Goal: Task Accomplishment & Management: Manage account settings

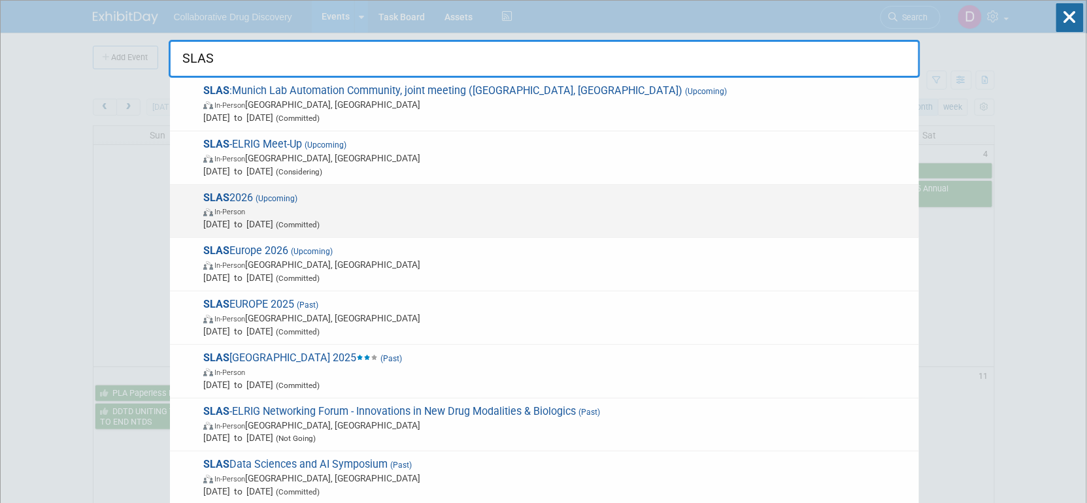
type input "SLAS"
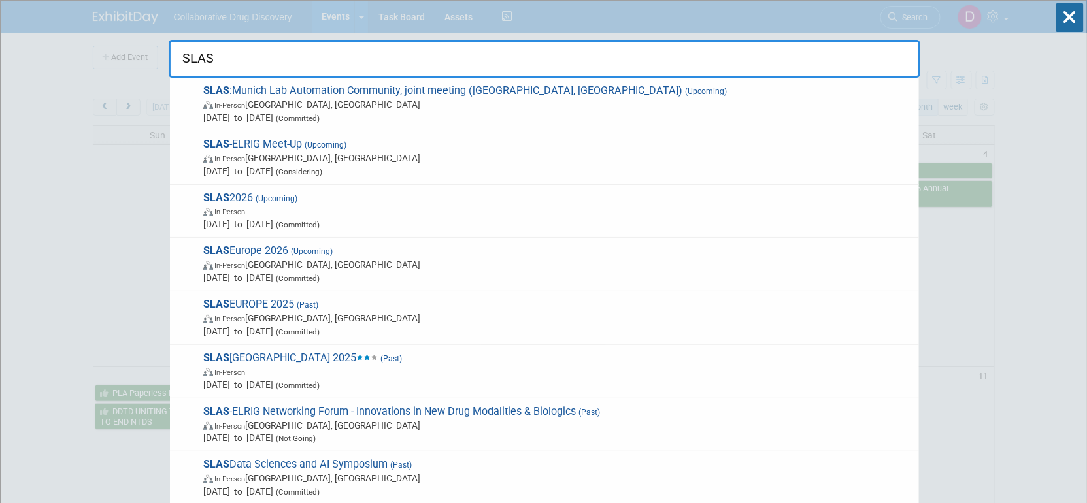
click at [323, 210] on span "In-Person" at bounding box center [557, 211] width 709 height 13
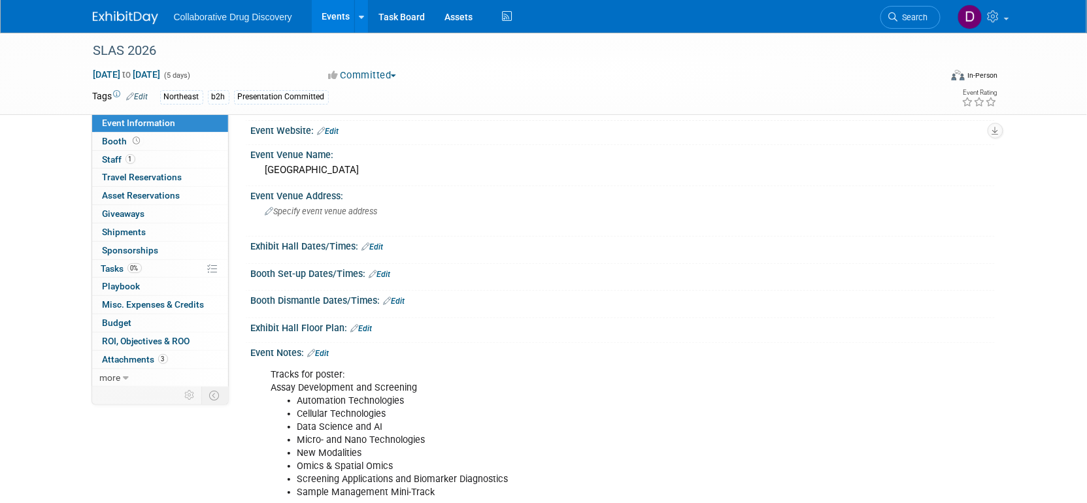
scroll to position [135, 0]
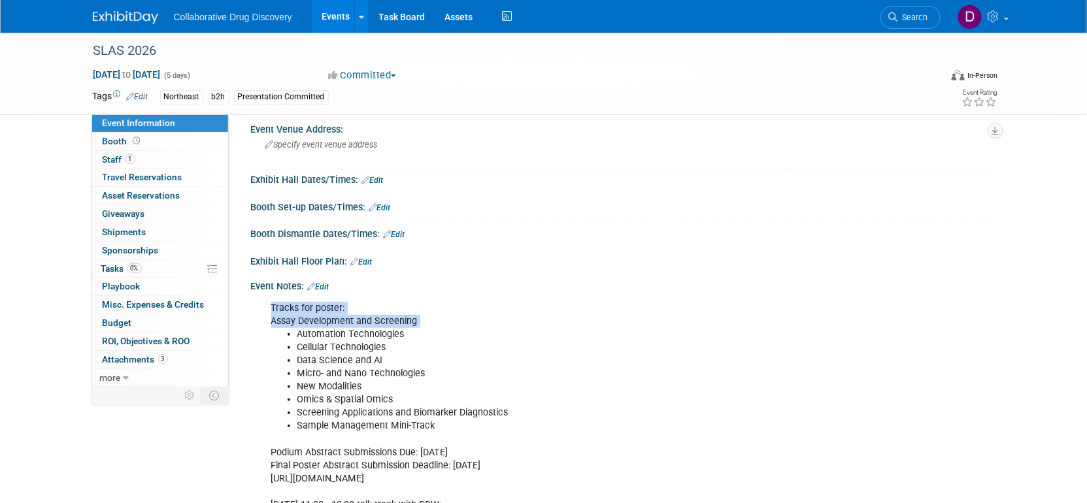
drag, startPoint x: 487, startPoint y: 437, endPoint x: 295, endPoint y: 313, distance: 228.8
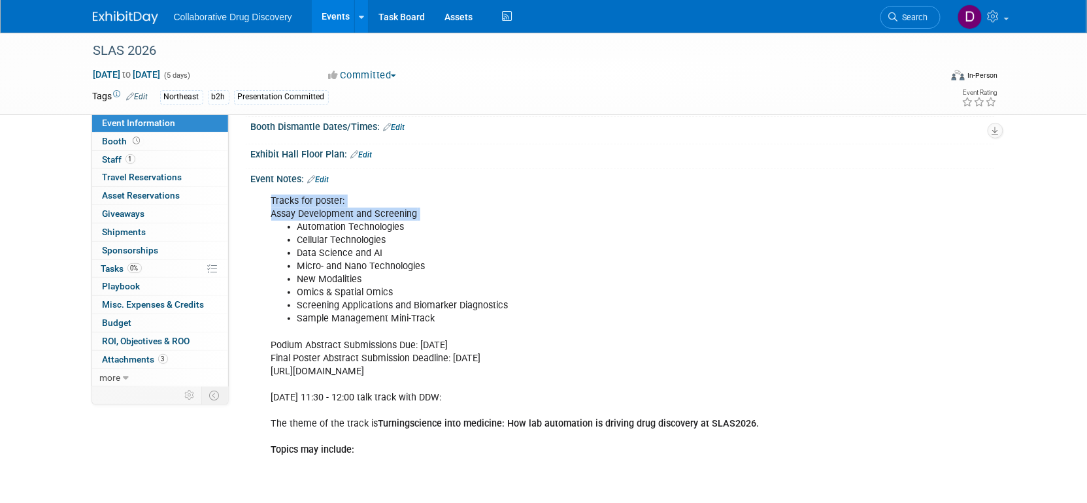
scroll to position [365, 0]
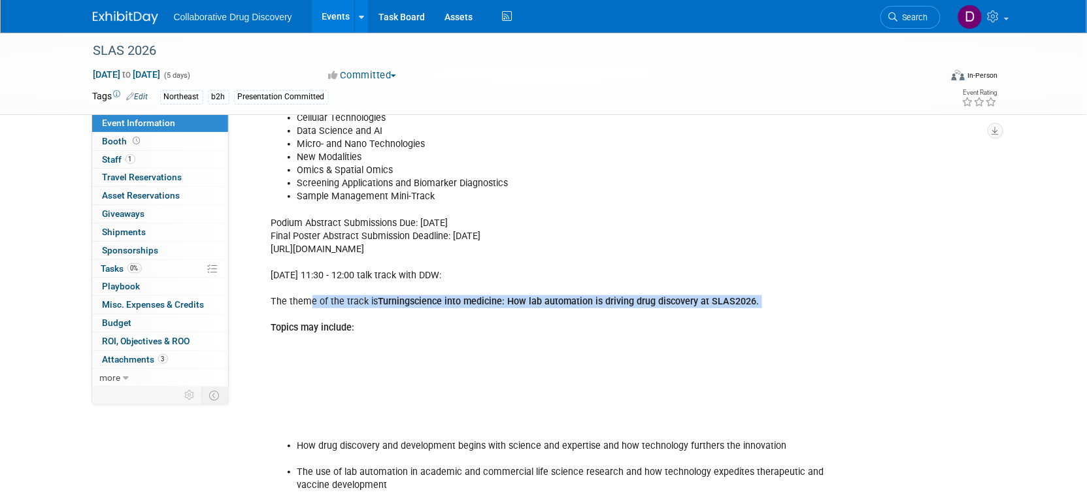
drag, startPoint x: 311, startPoint y: 302, endPoint x: 462, endPoint y: 312, distance: 151.3
click at [458, 312] on div "Tracks for poster: Assay Development and Screening Automation Technologies Cell…" at bounding box center [556, 413] width 589 height 695
click at [467, 312] on div "Tracks for poster: Assay Development and Screening Automation Technologies Cell…" at bounding box center [556, 413] width 589 height 695
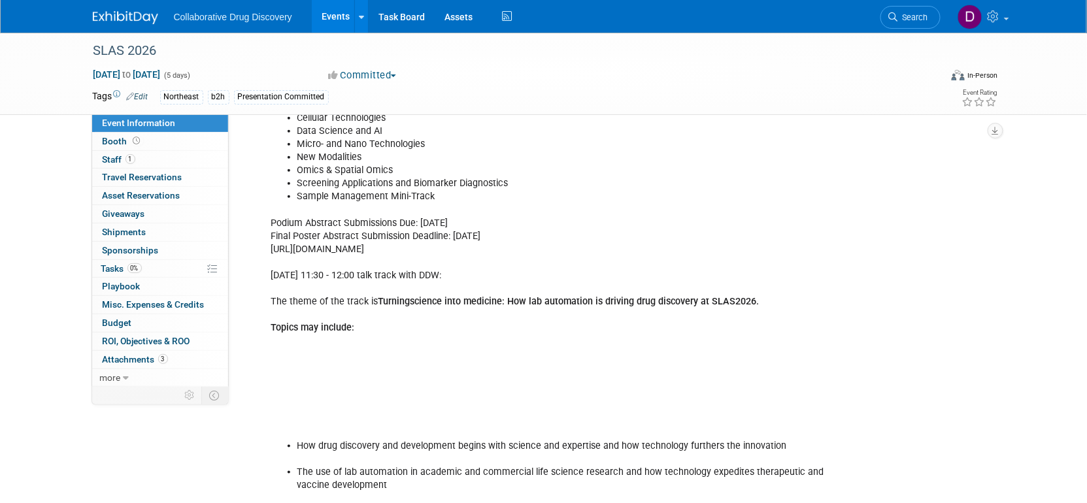
click at [727, 322] on div "Tracks for poster: Assay Development and Screening Automation Technologies Cell…" at bounding box center [556, 413] width 589 height 695
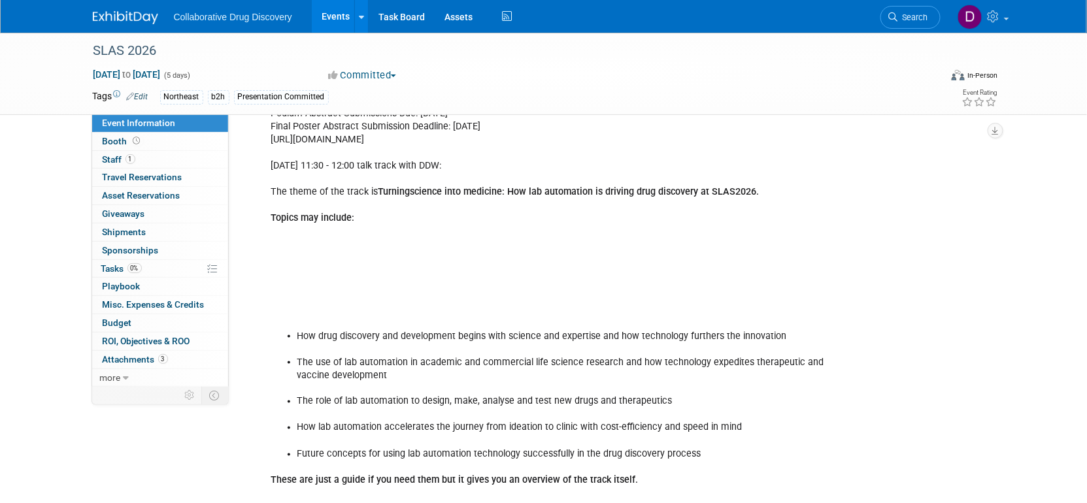
scroll to position [459, 0]
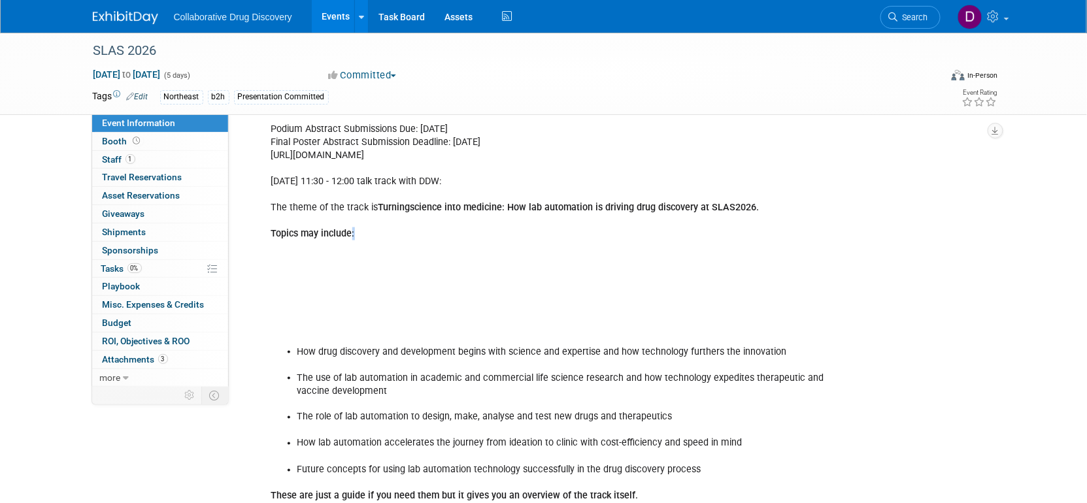
click at [348, 233] on div "Tracks for poster: Assay Development and Screening Automation Technologies Cell…" at bounding box center [556, 319] width 589 height 695
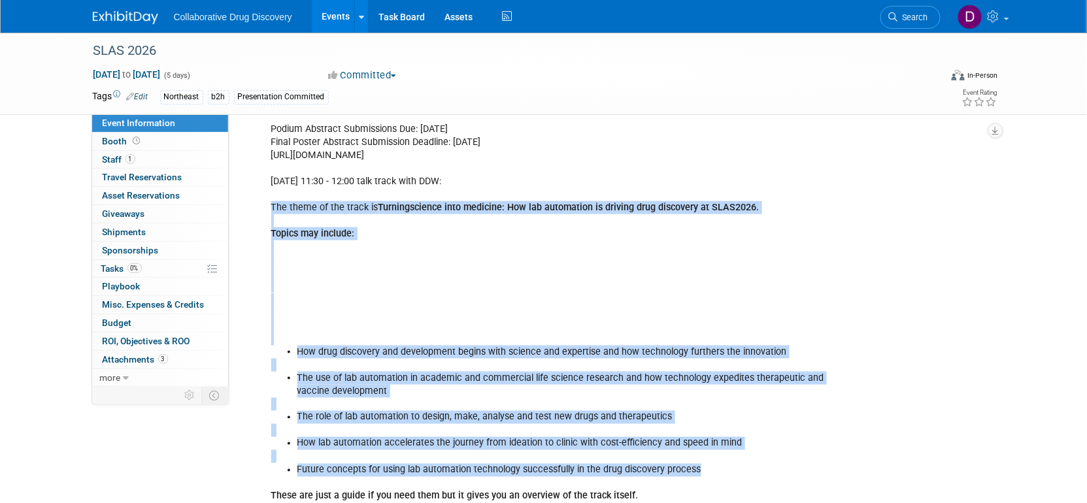
drag, startPoint x: 337, startPoint y: 206, endPoint x: 697, endPoint y: 467, distance: 445.1
click at [704, 467] on div "Tracks for poster: Assay Development and Screening Automation Technologies Cell…" at bounding box center [556, 319] width 589 height 695
copy div "The theme of the track is Turning science into medicine: How lab automation is …"
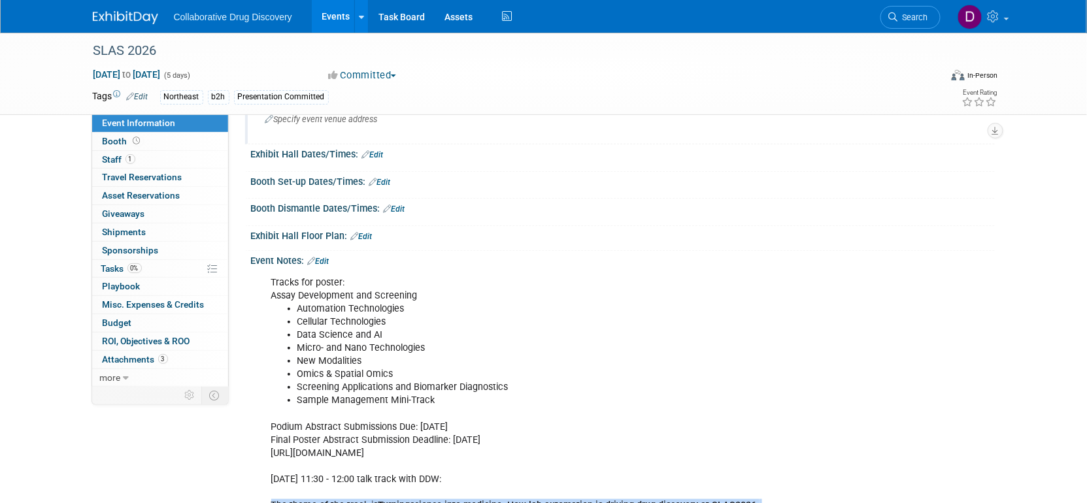
scroll to position [222, 0]
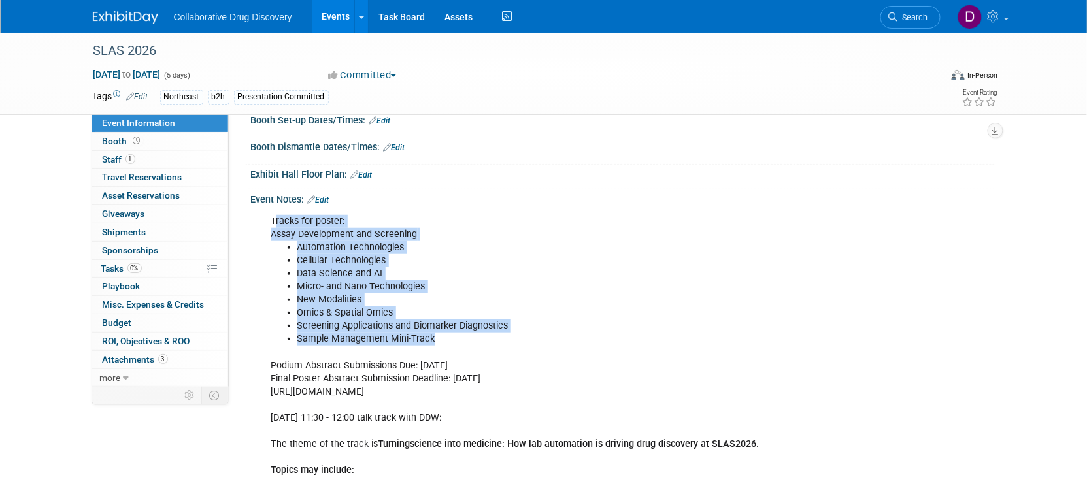
drag, startPoint x: 277, startPoint y: 222, endPoint x: 444, endPoint y: 338, distance: 203.8
copy div "racks for poster: Assay Development and Screening Automation Technologies Cellu…"
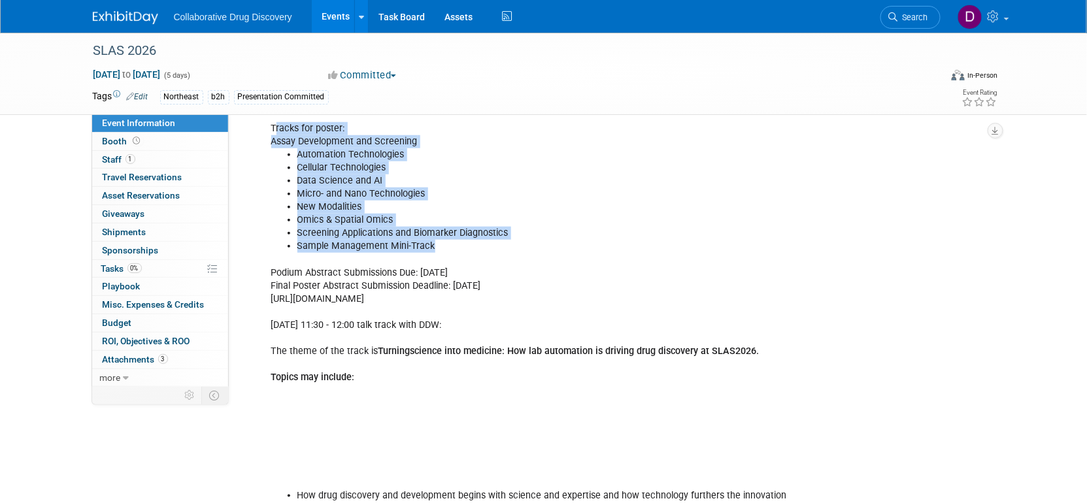
scroll to position [560, 0]
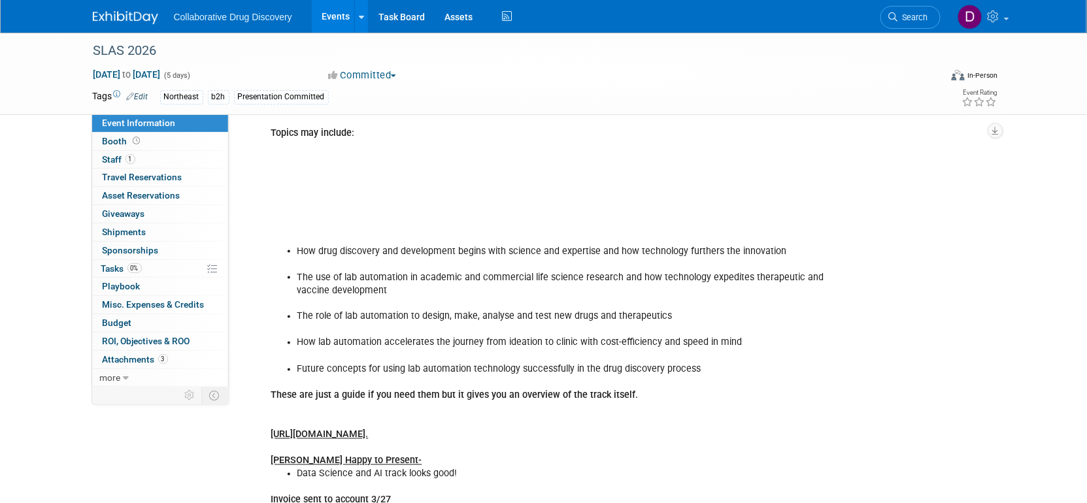
click at [369, 433] on u "[URL][DOMAIN_NAME]." at bounding box center [319, 434] width 97 height 11
click at [130, 358] on span "Attachments 3" at bounding box center [135, 359] width 65 height 10
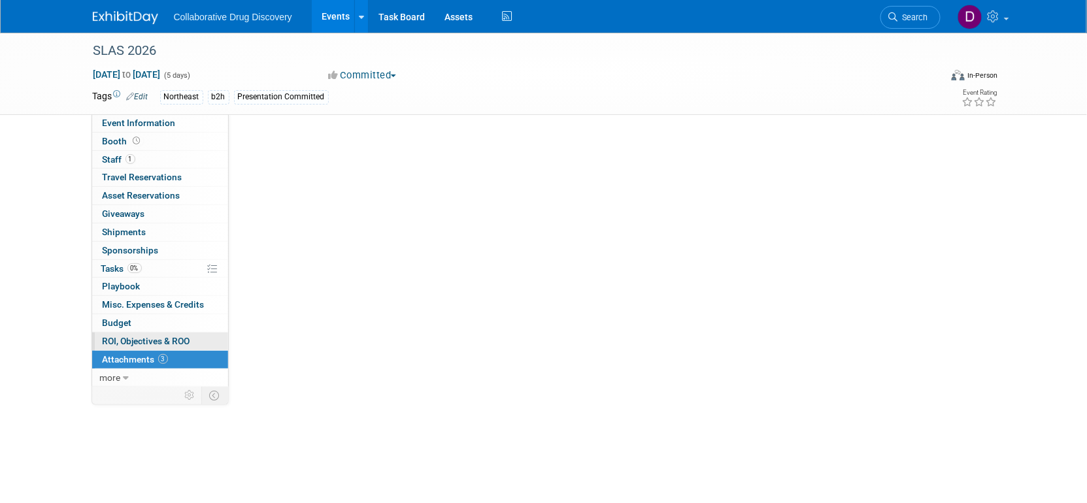
scroll to position [0, 0]
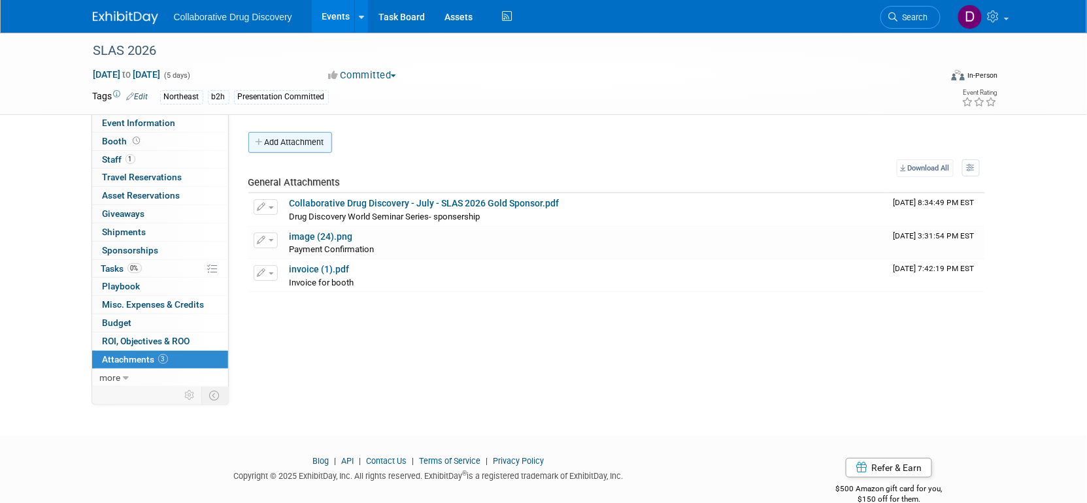
click at [278, 148] on button "Add Attachment" at bounding box center [290, 142] width 84 height 21
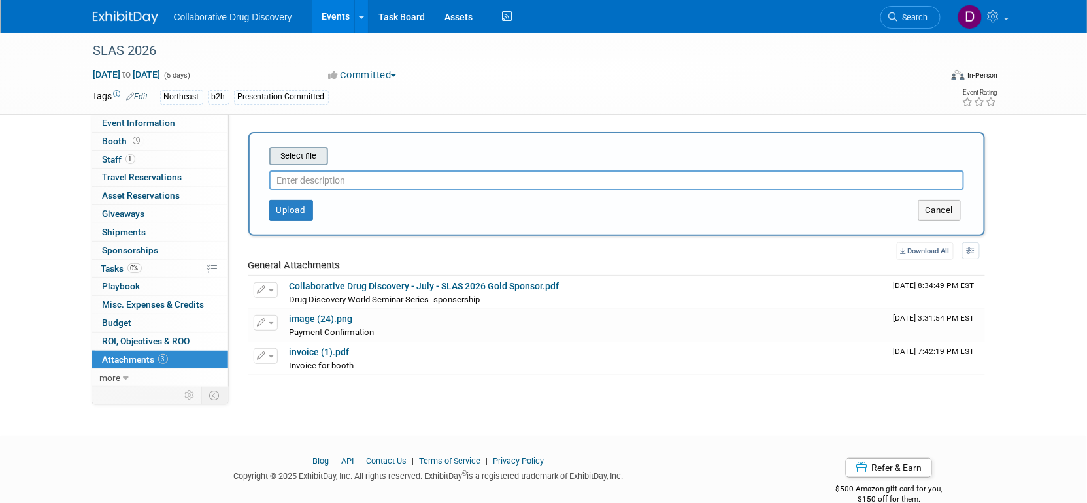
click at [298, 160] on input "file" at bounding box center [249, 156] width 156 height 16
